Goal: Contribute content: Add original content to the website for others to see

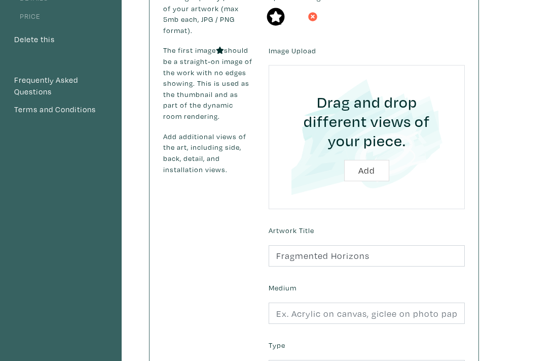
drag, startPoint x: 375, startPoint y: 234, endPoint x: 269, endPoint y: 221, distance: 106.8
click at [269, 223] on div "Artwork Title Fragmented Horizons" at bounding box center [367, 245] width 212 height 44
type input "Fragmenting Horizons"
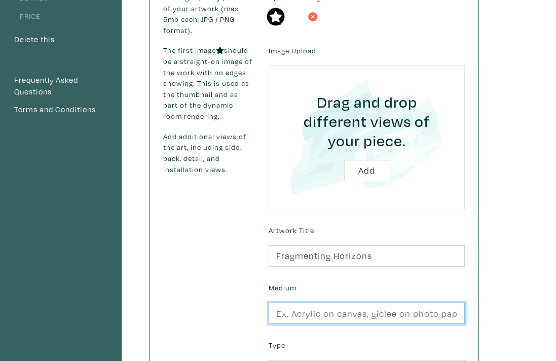
click at [320, 302] on input "text" at bounding box center [367, 313] width 196 height 22
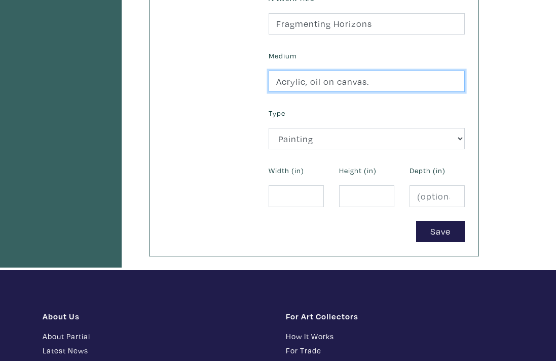
scroll to position [395, 0]
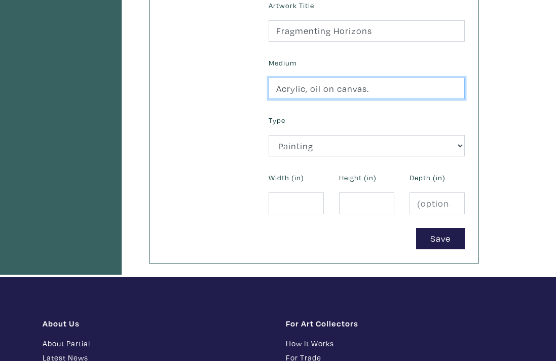
type input "Acrylic, oil on canvas."
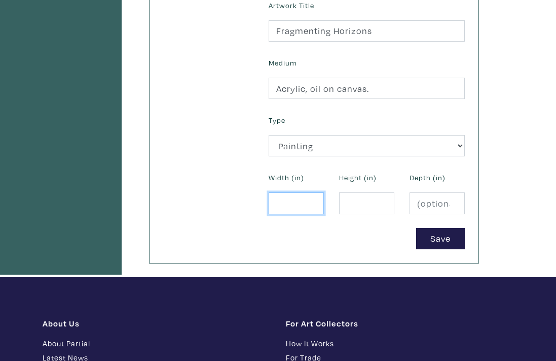
click at [282, 192] on input "number" at bounding box center [296, 203] width 55 height 22
click at [286, 192] on input "50" at bounding box center [296, 203] width 55 height 22
type input "5"
type input "19"
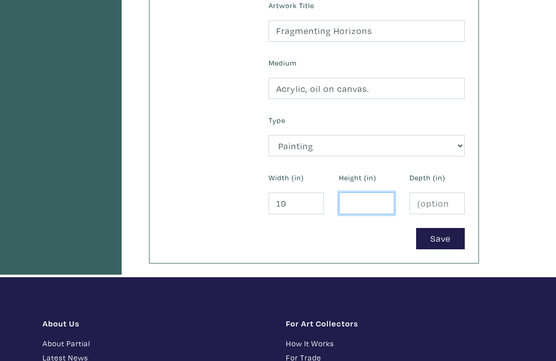
click at [354, 192] on input "number" at bounding box center [366, 203] width 55 height 22
type input "50"
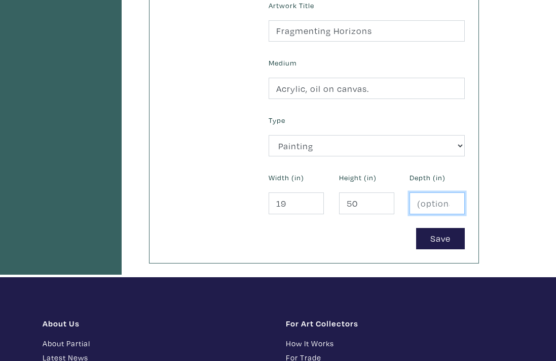
click at [426, 192] on input "number" at bounding box center [437, 203] width 55 height 22
type input "1"
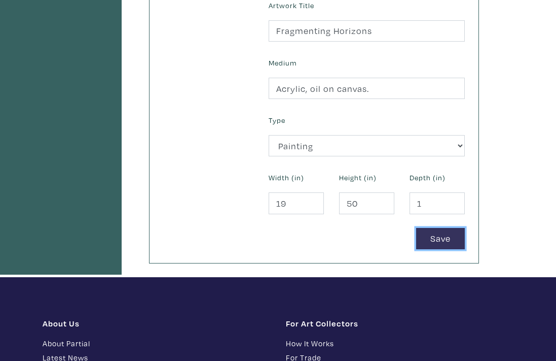
click at [449, 228] on button "Save" at bounding box center [440, 239] width 49 height 22
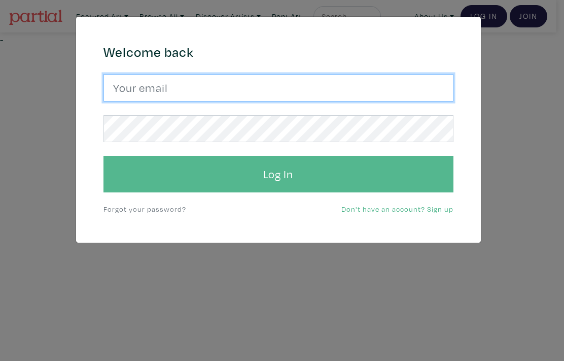
type input "[EMAIL_ADDRESS][DOMAIN_NAME]"
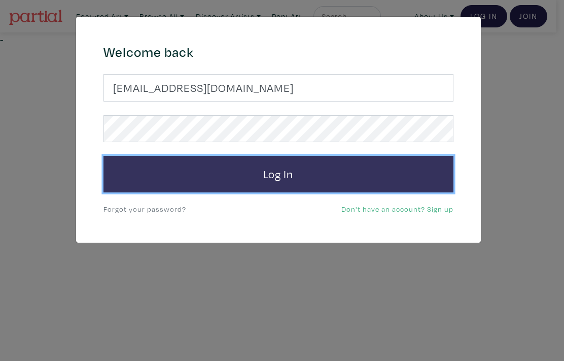
click at [293, 180] on button "Log In" at bounding box center [278, 174] width 350 height 37
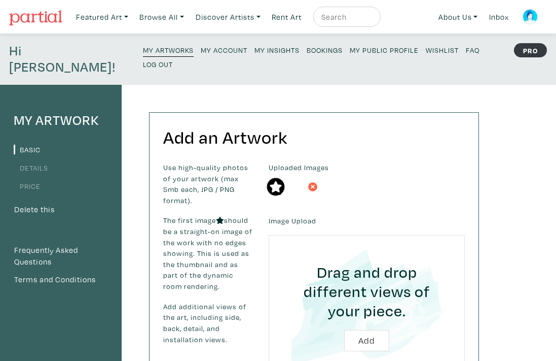
click at [374, 325] on input "file" at bounding box center [367, 307] width 168 height 116
type input "C:\fakepath\Love-1.jpeg"
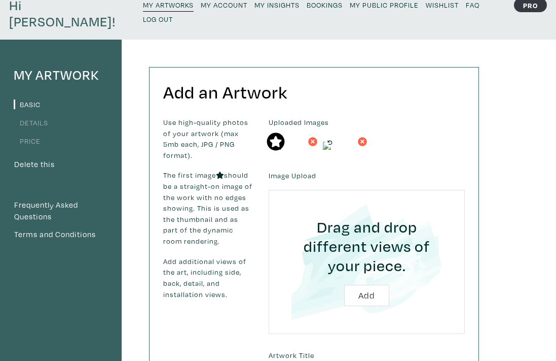
scroll to position [52, 0]
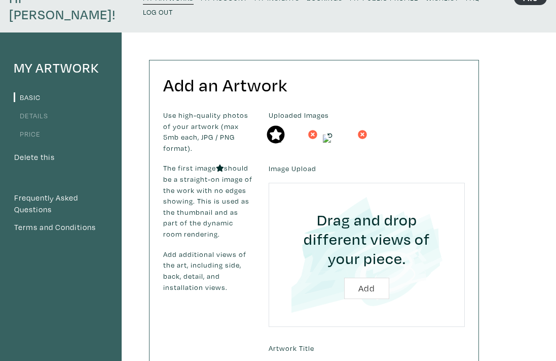
click at [314, 130] on icon at bounding box center [313, 134] width 6 height 9
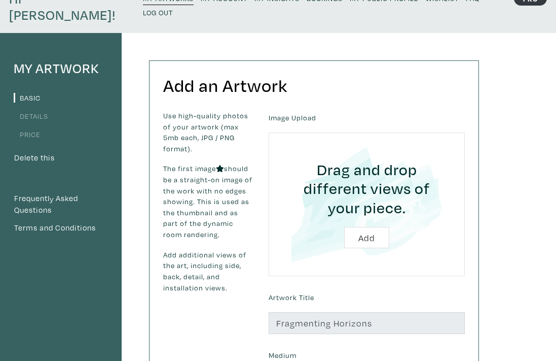
click at [365, 223] on input "file" at bounding box center [367, 205] width 168 height 116
type input "C:\fakepath\Love-1.jpeg"
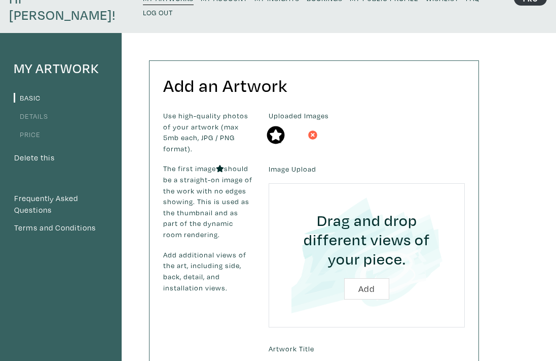
click at [315, 130] on icon at bounding box center [313, 134] width 6 height 9
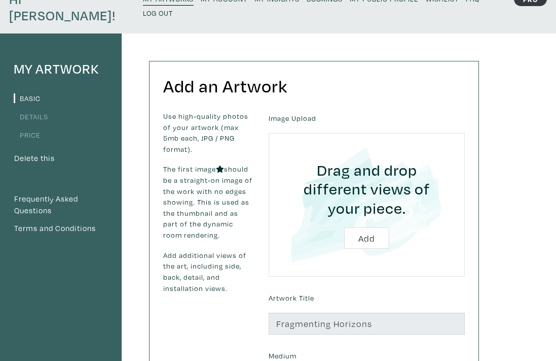
click at [364, 224] on input "file" at bounding box center [367, 205] width 168 height 116
click at [374, 224] on input "file" at bounding box center [367, 205] width 168 height 116
type input "C:\fakepath\Love-1.PNG"
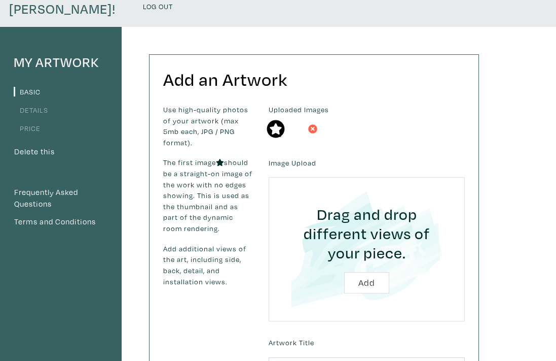
scroll to position [61, 0]
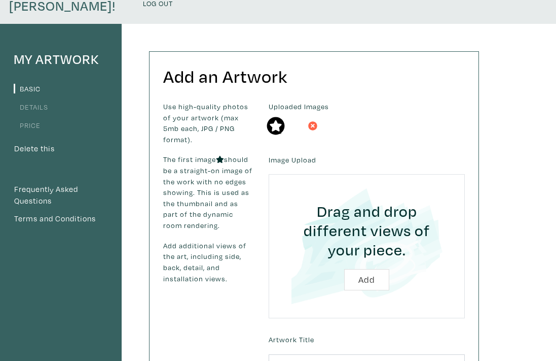
click at [313, 121] on icon at bounding box center [313, 125] width 6 height 9
click at [32, 84] on link "Basic" at bounding box center [27, 89] width 27 height 10
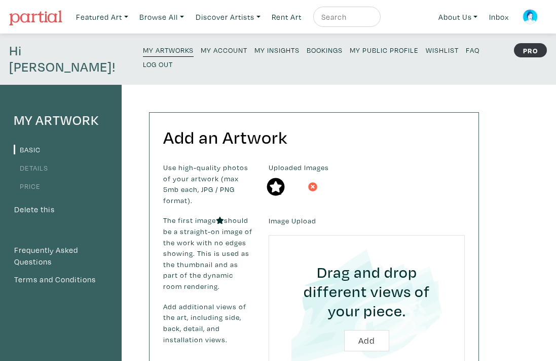
click at [143, 51] on small "My Artworks" at bounding box center [168, 50] width 51 height 10
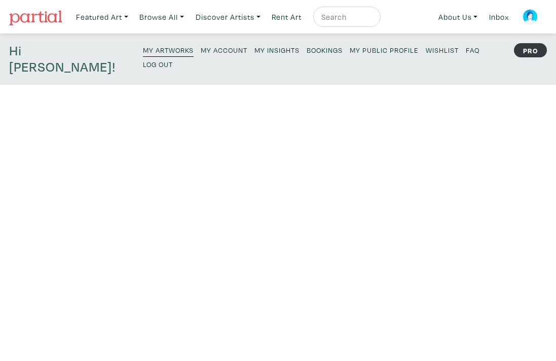
click at [143, 54] on small "My Artworks" at bounding box center [168, 50] width 51 height 10
click at [143, 51] on small "My Artworks" at bounding box center [168, 50] width 51 height 10
click at [500, 19] on link "Inbox" at bounding box center [499, 17] width 29 height 21
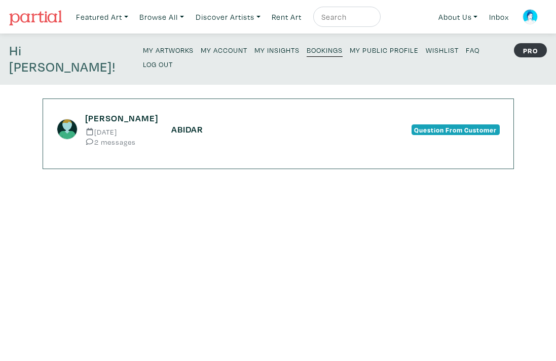
click at [143, 51] on small "My Artworks" at bounding box center [168, 50] width 51 height 10
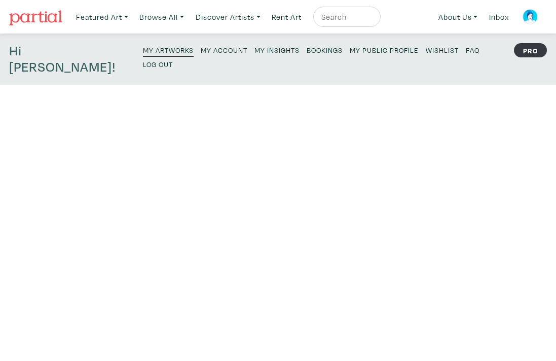
click at [532, 54] on strong "PRO" at bounding box center [530, 50] width 33 height 14
click at [531, 53] on strong "PRO" at bounding box center [530, 50] width 33 height 14
click at [44, 54] on h4 "Hi [PERSON_NAME]!" at bounding box center [69, 59] width 120 height 33
click at [143, 51] on small "My Artworks" at bounding box center [168, 50] width 51 height 10
click at [503, 18] on link "Inbox" at bounding box center [499, 17] width 29 height 21
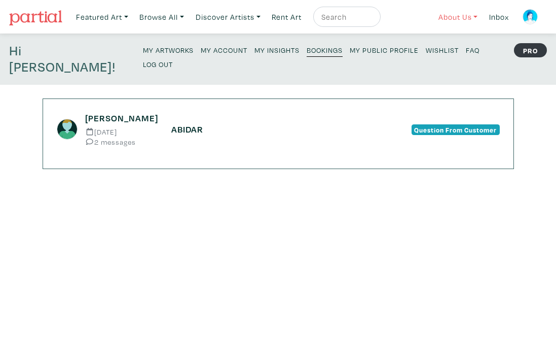
click at [457, 18] on link "About Us" at bounding box center [458, 17] width 49 height 21
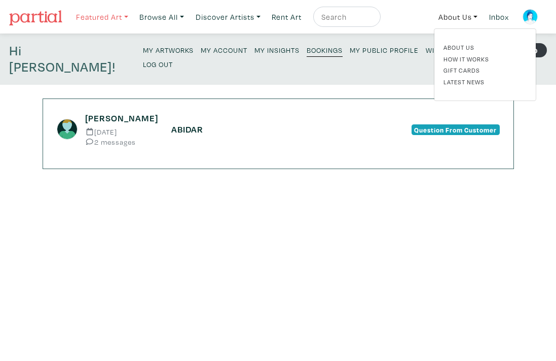
click at [112, 17] on link "Featured Art" at bounding box center [102, 17] width 61 height 21
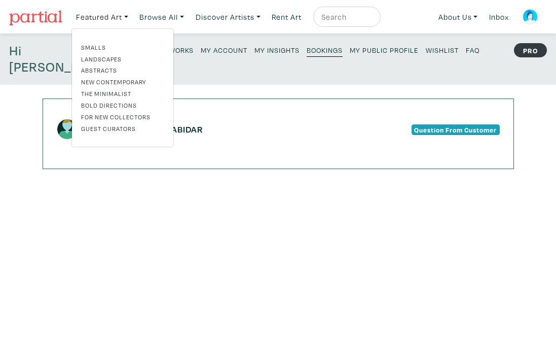
click at [34, 30] on nav "Featured Art Smalls Landscapes Abstracts New Contemporary The Minimalist Bold D…" at bounding box center [278, 16] width 556 height 33
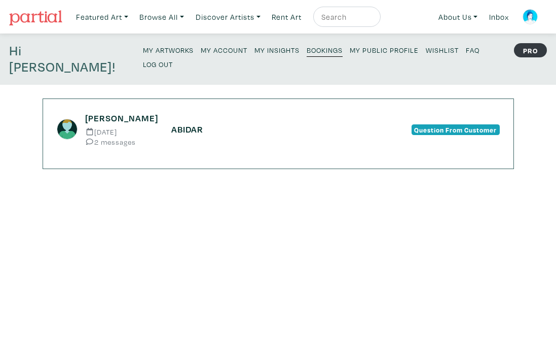
click at [143, 51] on small "My Artworks" at bounding box center [168, 50] width 51 height 10
